Goal: Use online tool/utility: Utilize a website feature to perform a specific function

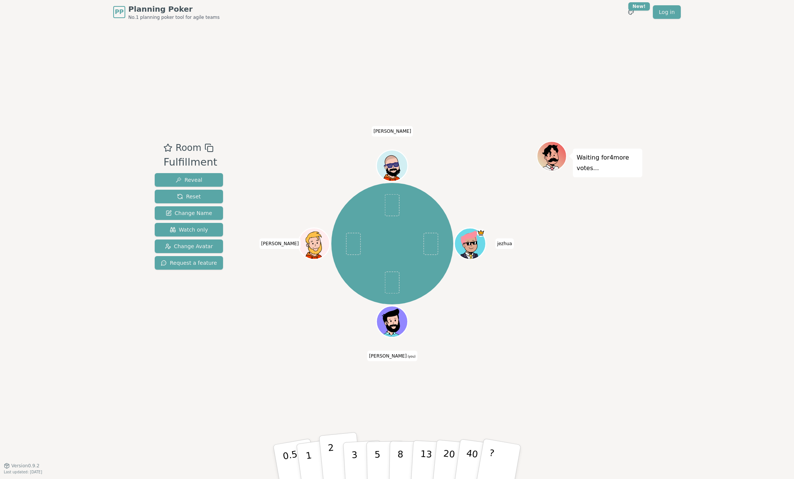
click at [334, 465] on p "2" at bounding box center [333, 463] width 10 height 41
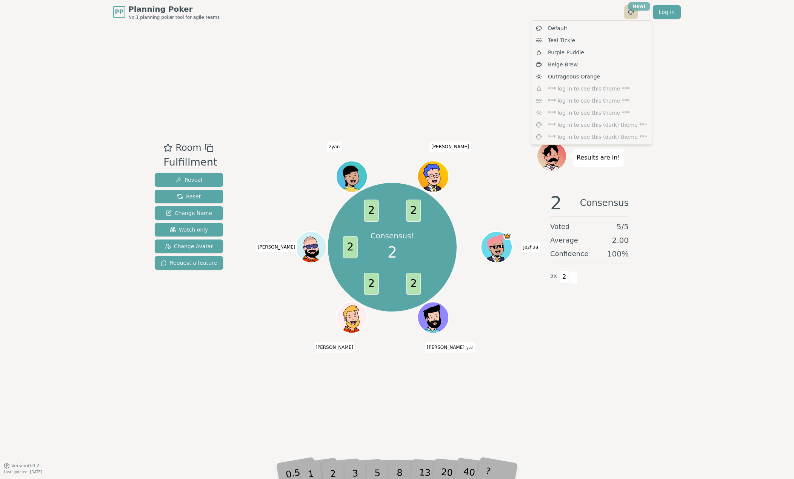
click at [636, 5] on html "PP Planning Poker No.1 planning poker tool for agile teams Toggle theme New! Lo…" at bounding box center [397, 239] width 794 height 479
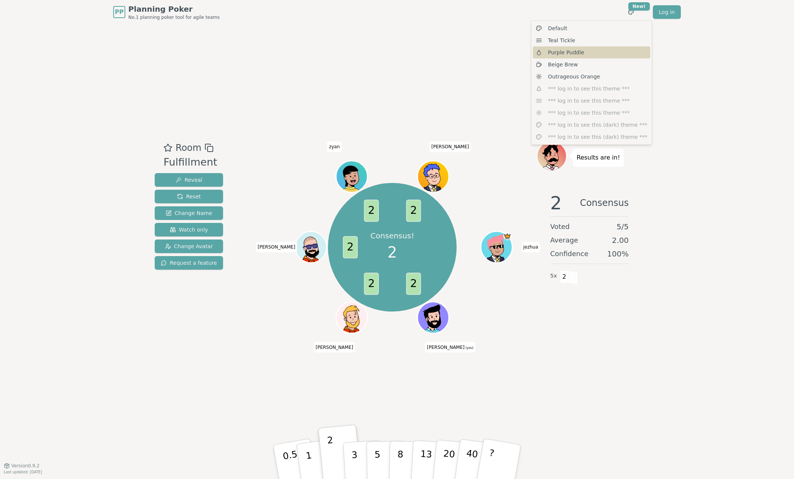
click at [560, 54] on span "Purple Puddle" at bounding box center [566, 53] width 36 height 8
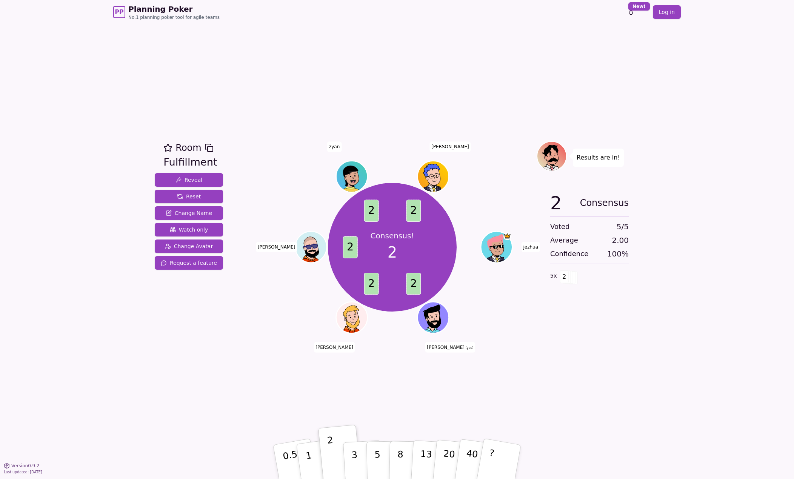
click at [641, 11] on div "Toggle theme New! Log in [GEOGRAPHIC_DATA]" at bounding box center [646, 12] width 69 height 14
click at [639, 9] on html "PP Planning Poker No.1 planning poker tool for agile teams Toggle theme New! Lo…" at bounding box center [397, 239] width 794 height 479
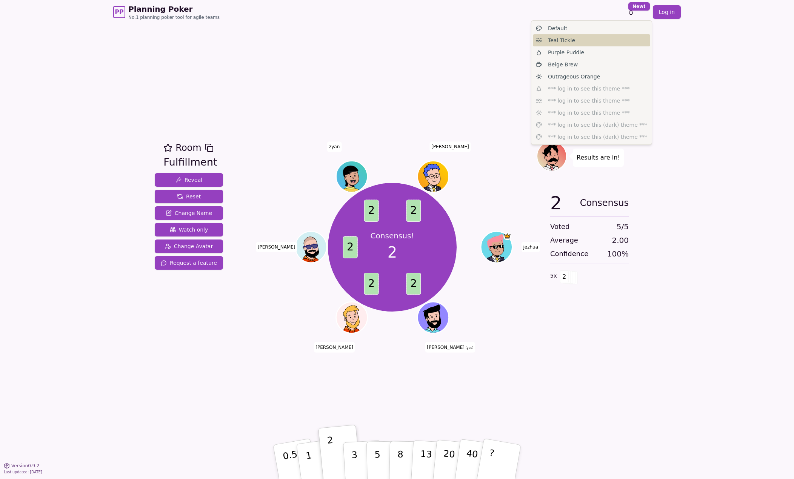
click at [573, 41] on div "Teal Tickle" at bounding box center [591, 40] width 117 height 12
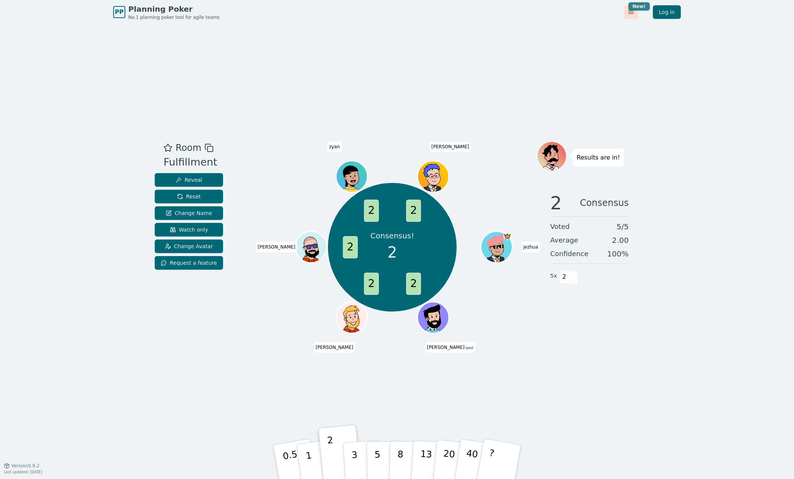
click at [647, 5] on html "PP Planning Poker No.1 planning poker tool for agile teams Toggle theme New! Lo…" at bounding box center [397, 239] width 794 height 479
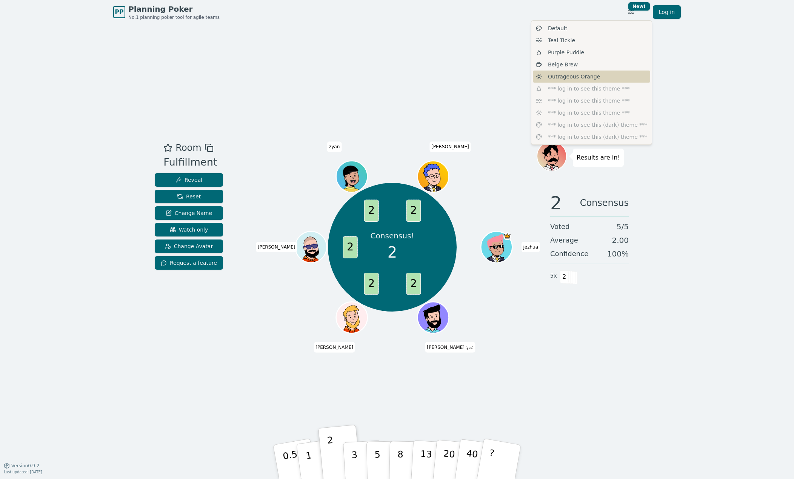
click at [562, 75] on span "Outrageous Orange" at bounding box center [574, 77] width 52 height 8
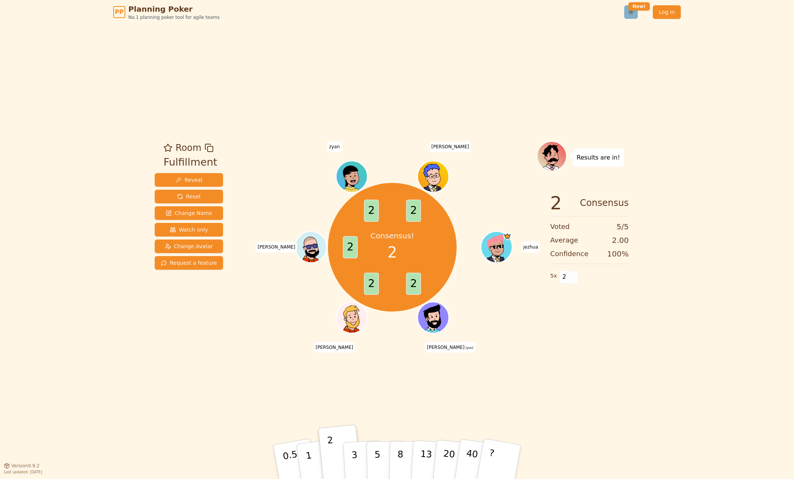
click at [635, 12] on html "PP Planning Poker No.1 planning poker tool for agile teams Toggle theme New! Lo…" at bounding box center [397, 239] width 794 height 479
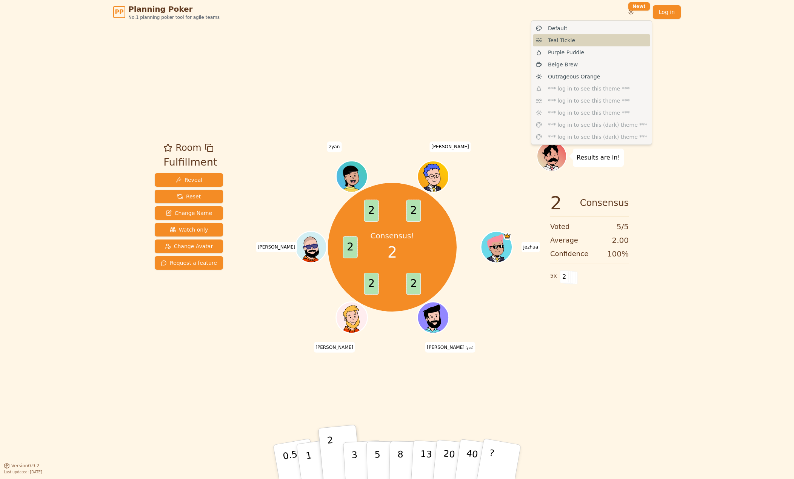
click at [565, 36] on div "Teal Tickle" at bounding box center [591, 40] width 117 height 12
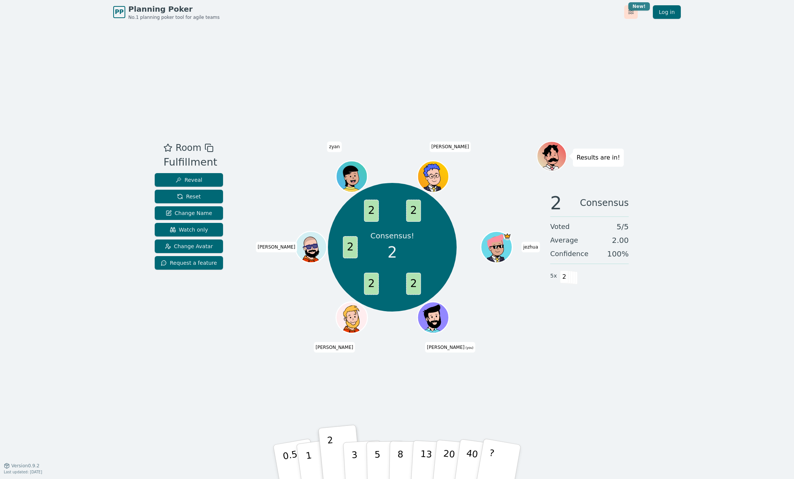
click at [632, 5] on html "PP Planning Poker No.1 planning poker tool for agile teams Toggle theme New! Lo…" at bounding box center [397, 239] width 794 height 479
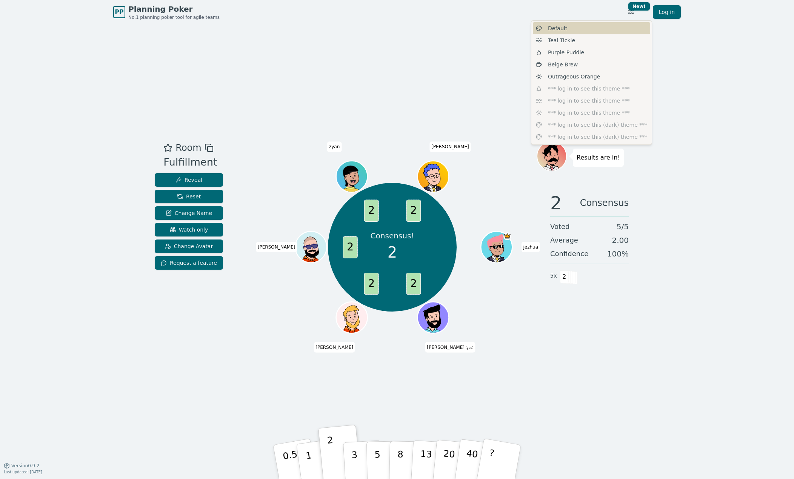
click at [593, 28] on div "Default" at bounding box center [591, 28] width 117 height 12
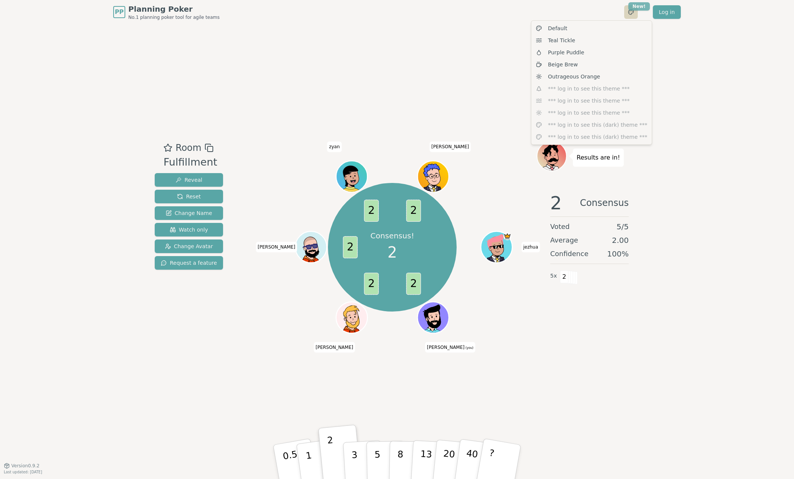
click at [634, 9] on html "PP Planning Poker No.1 planning poker tool for agile teams Toggle theme New! Lo…" at bounding box center [397, 239] width 794 height 479
click at [572, 56] on div "Purple Puddle" at bounding box center [591, 52] width 117 height 12
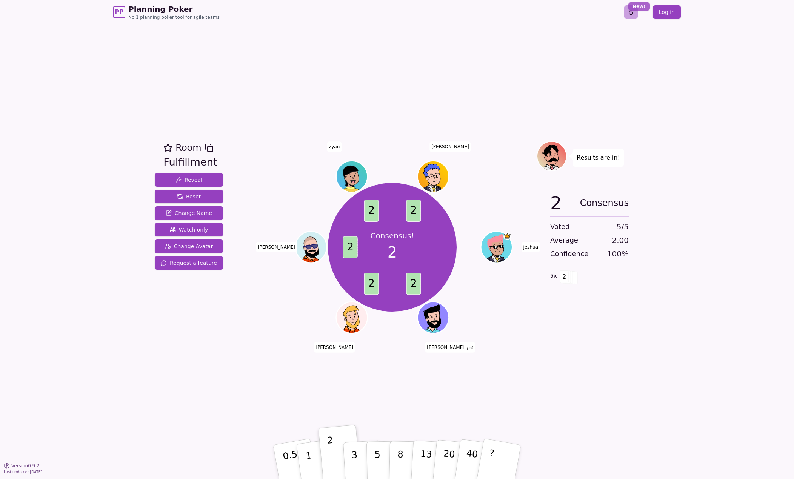
click at [639, 10] on html "PP Planning Poker No.1 planning poker tool for agile teams Toggle theme New! Lo…" at bounding box center [397, 239] width 794 height 479
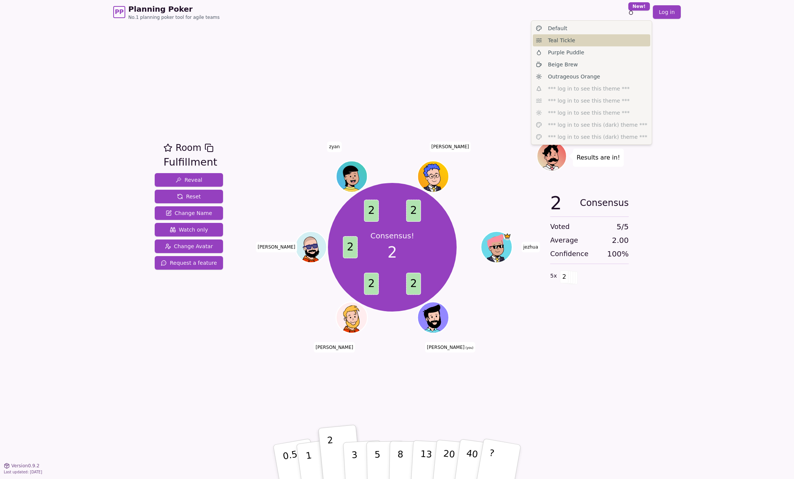
click at [552, 44] on div "Teal Tickle" at bounding box center [591, 40] width 117 height 12
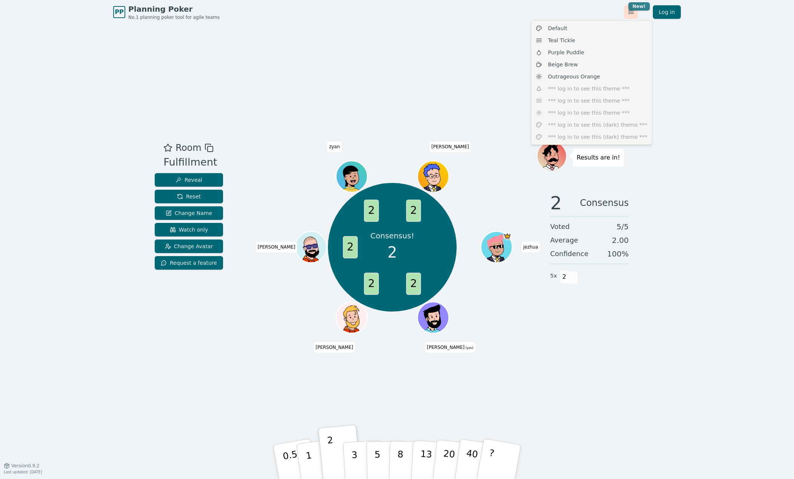
click at [638, 5] on html "PP Planning Poker No.1 planning poker tool for agile teams Toggle theme New! Lo…" at bounding box center [397, 239] width 794 height 479
click at [569, 66] on span "Beige Brew" at bounding box center [563, 65] width 30 height 8
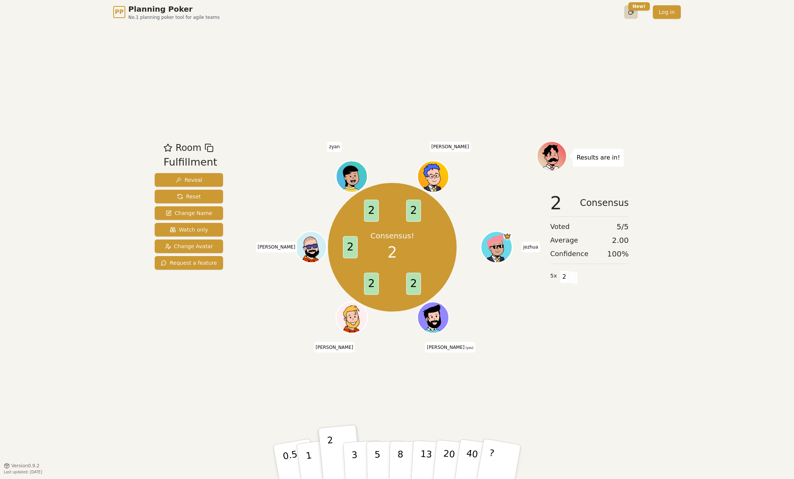
click at [631, 14] on html "PP Planning Poker No.1 planning poker tool for agile teams Toggle theme New! Lo…" at bounding box center [397, 239] width 794 height 479
click at [573, 52] on span "Purple Puddle" at bounding box center [566, 53] width 36 height 8
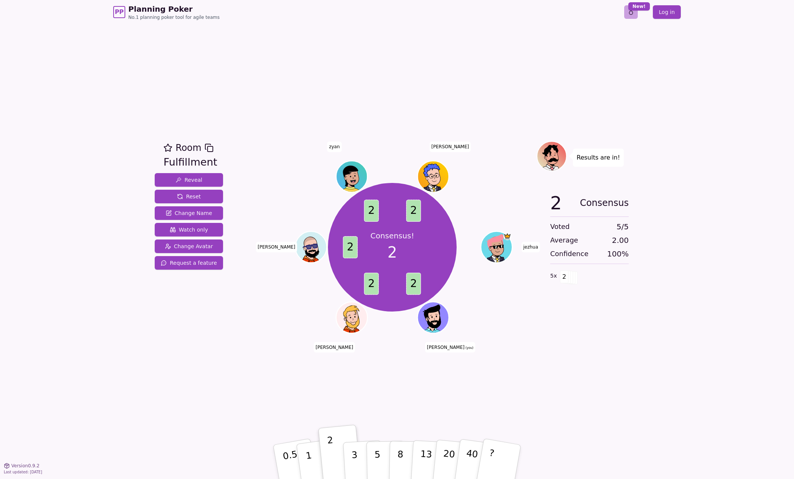
click at [637, 11] on html "PP Planning Poker No.1 planning poker tool for agile teams Toggle theme New! Lo…" at bounding box center [397, 239] width 794 height 479
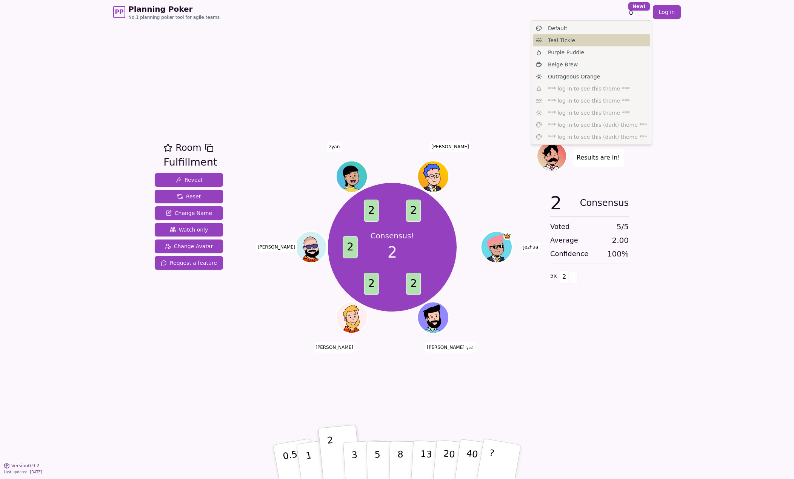
click at [577, 43] on div "Teal Tickle" at bounding box center [591, 40] width 117 height 12
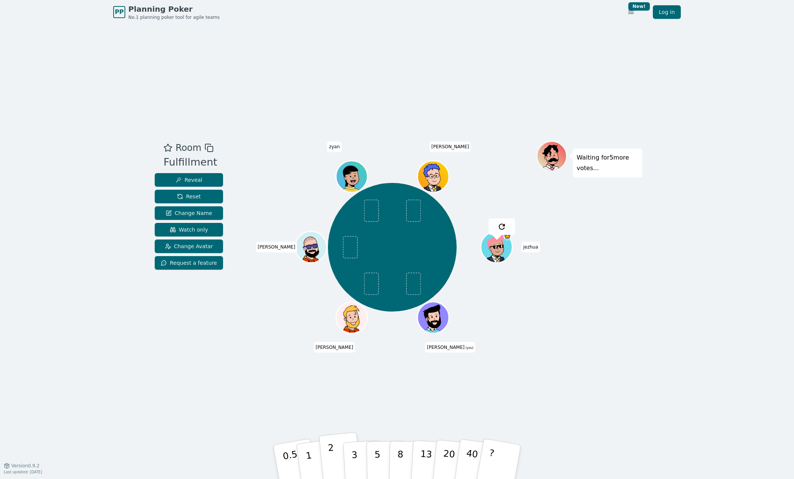
click at [330, 464] on p "2" at bounding box center [333, 463] width 10 height 41
